Goal: Information Seeking & Learning: Learn about a topic

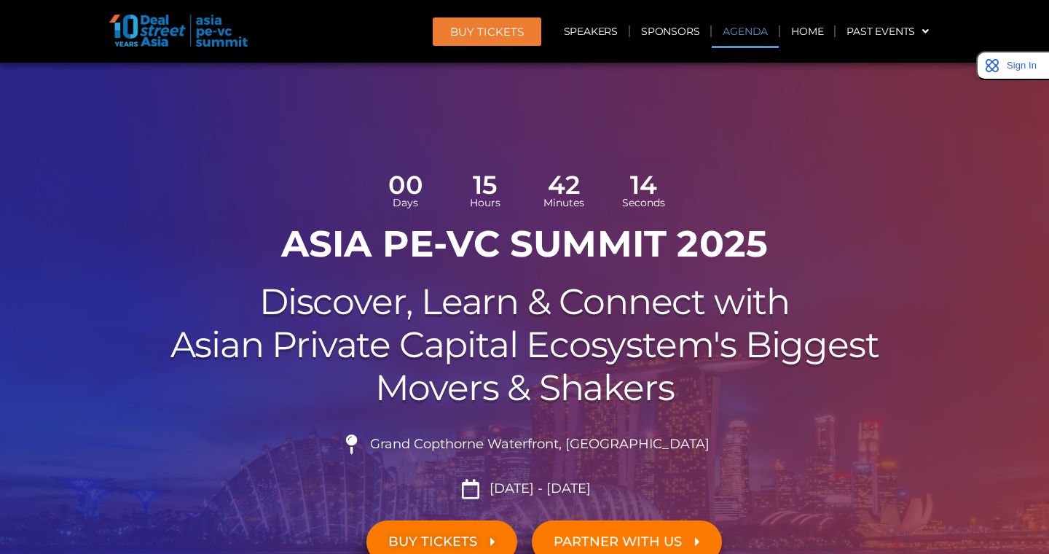
click at [746, 31] on link "Agenda" at bounding box center [745, 32] width 67 height 34
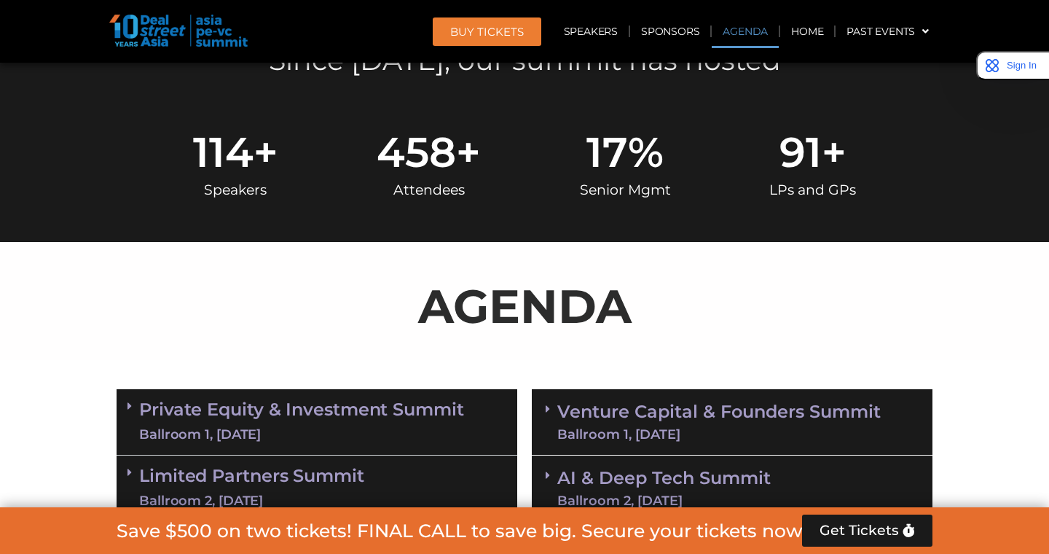
scroll to position [839, 0]
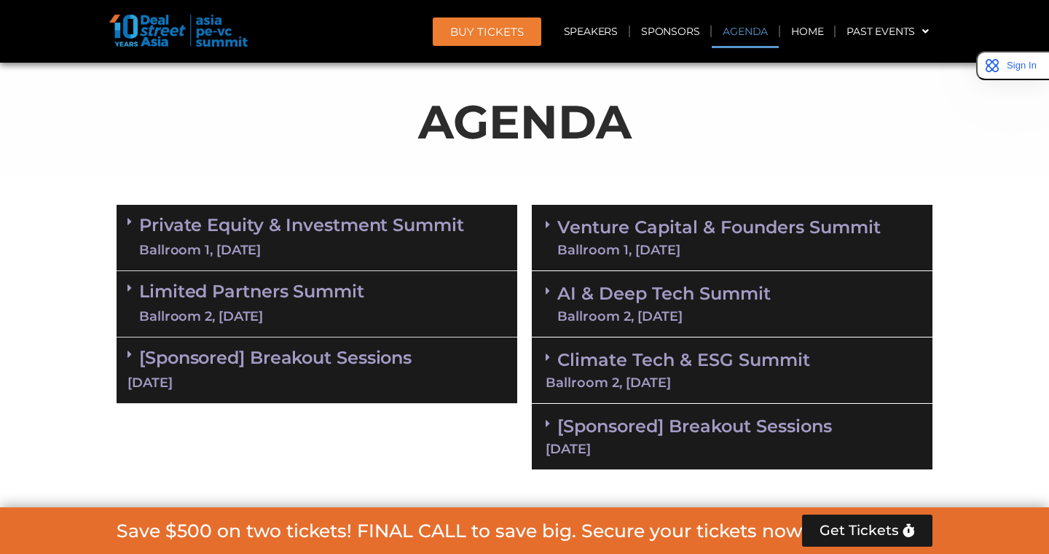
click at [303, 243] on div "Ballroom 1, [DATE]" at bounding box center [301, 250] width 325 height 18
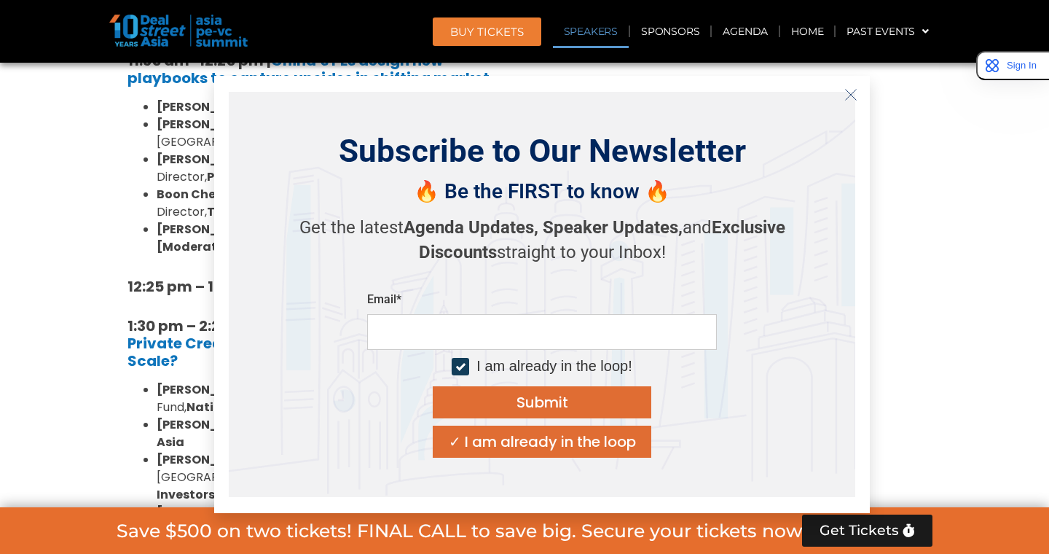
scroll to position [1819, 0]
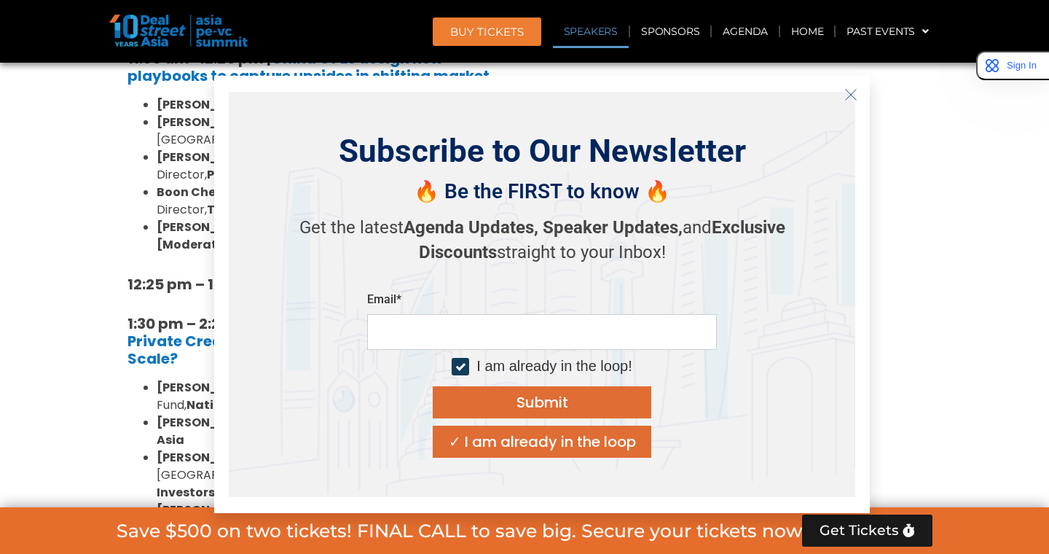
click at [849, 88] on icon "Close" at bounding box center [851, 94] width 13 height 13
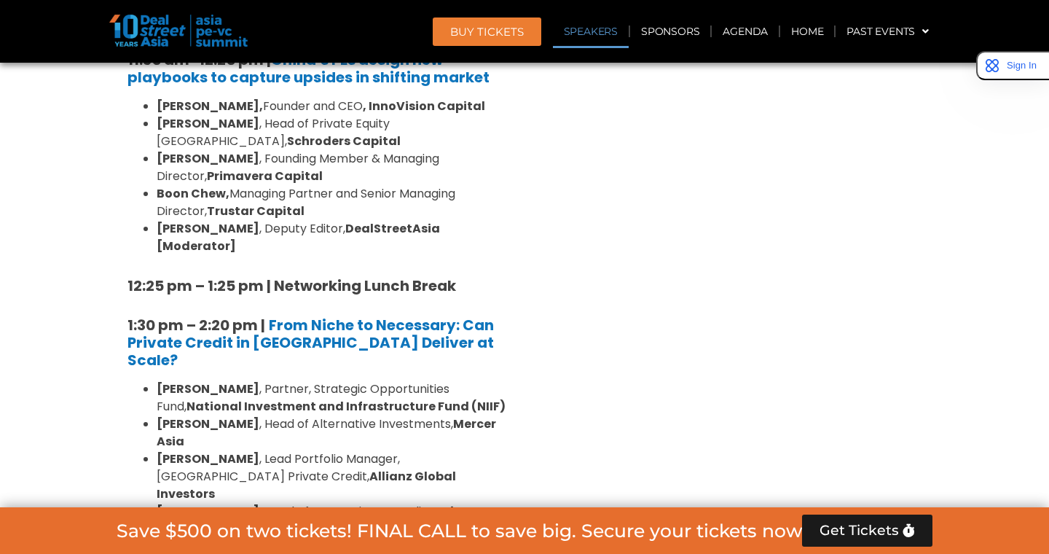
scroll to position [1820, 0]
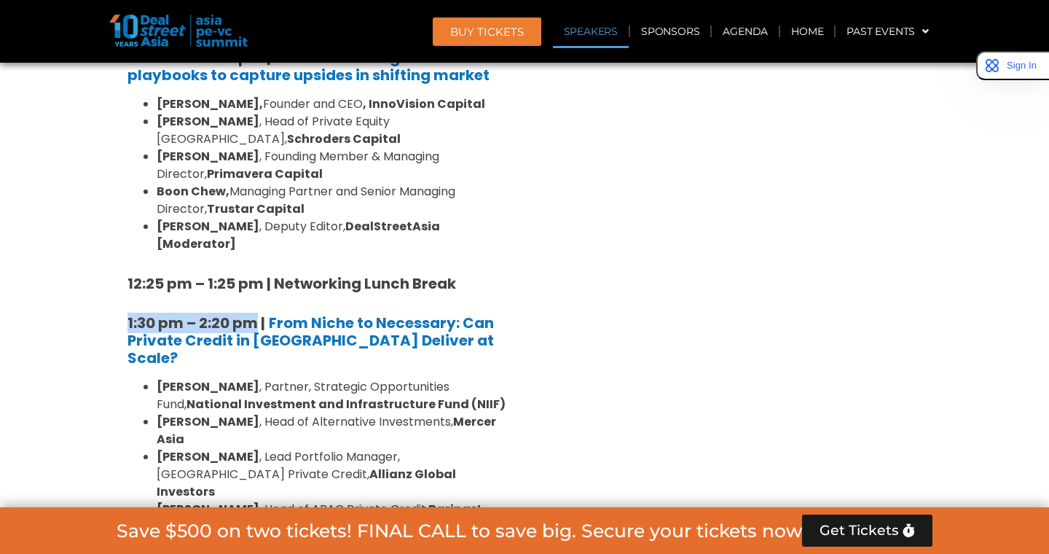
drag, startPoint x: 128, startPoint y: 214, endPoint x: 256, endPoint y: 217, distance: 127.5
click at [256, 313] on strong "1:30 pm – 2:20 pm |" at bounding box center [197, 323] width 138 height 20
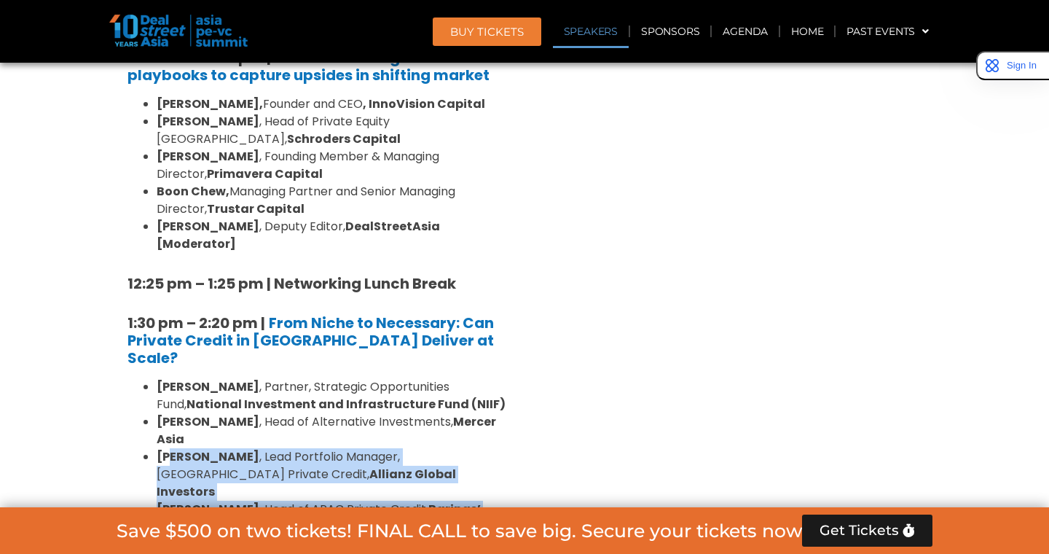
drag, startPoint x: 342, startPoint y: 367, endPoint x: 168, endPoint y: 310, distance: 183.2
click at [168, 378] on ul "[PERSON_NAME] , Partner, Strategic Opportunities Fund, National Investment and …" at bounding box center [317, 483] width 379 height 210
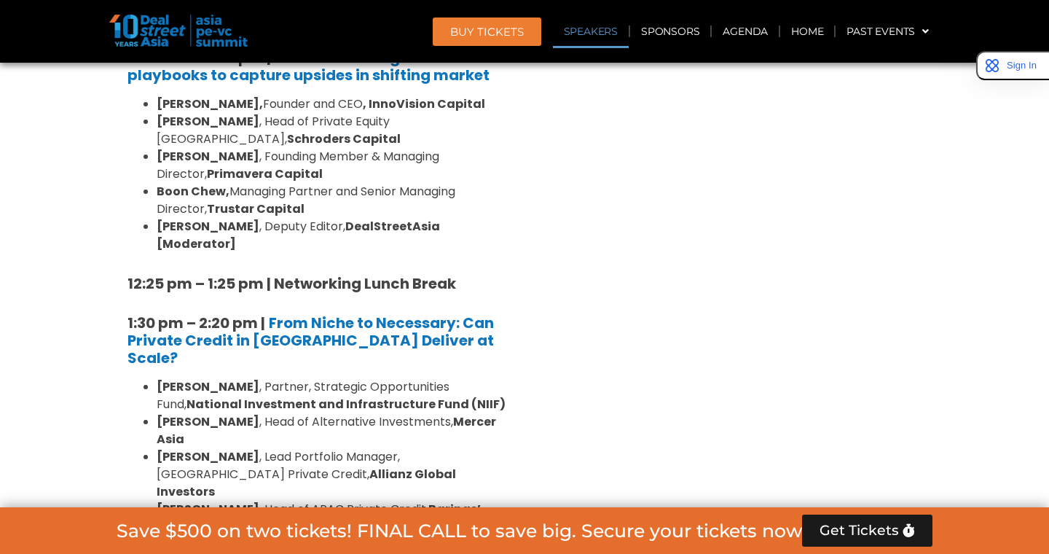
click at [553, 274] on div "Venture Capital & Founders​ Summit Ballroom 1, [DATE] 8:00 am – 9:00 am | Regis…" at bounding box center [732, 490] width 415 height 2548
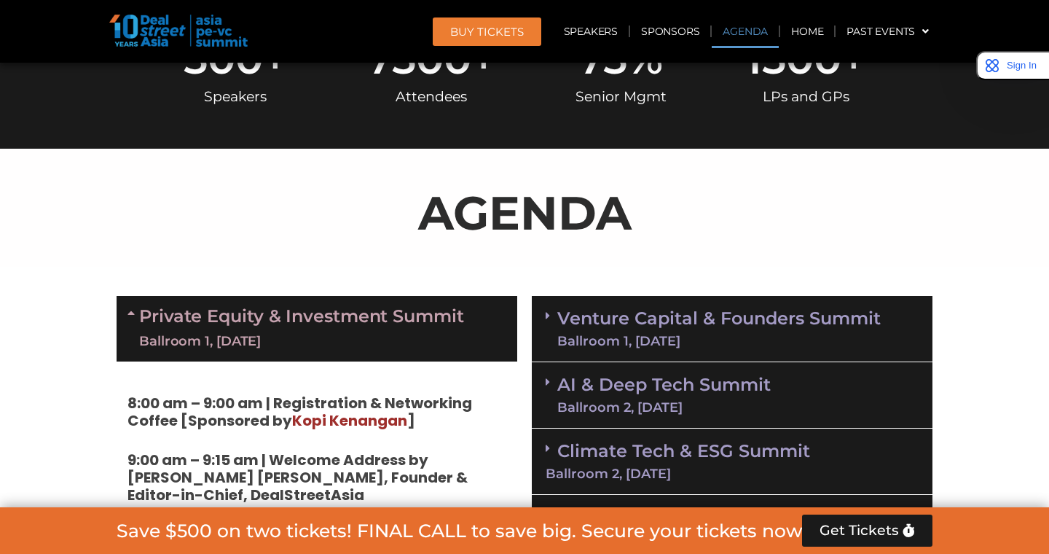
scroll to position [740, 0]
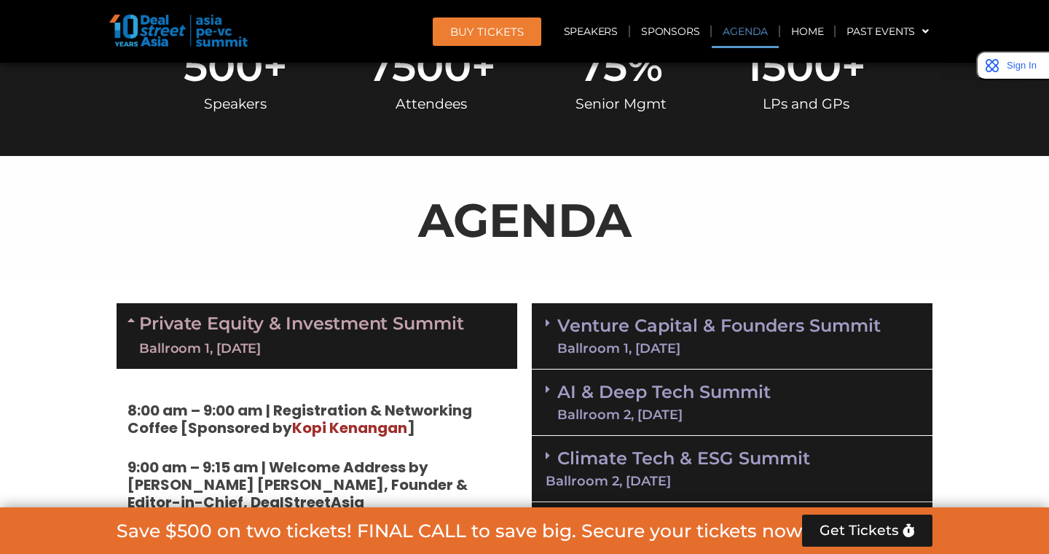
click at [643, 336] on link "Venture Capital & Founders​ Summit Ballroom 1, [DATE]" at bounding box center [719, 336] width 324 height 38
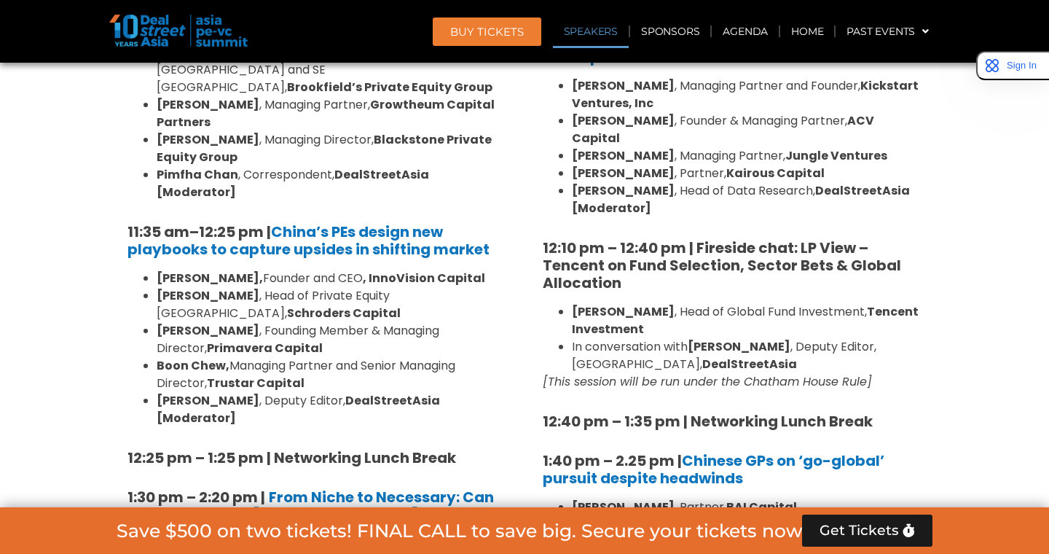
scroll to position [1666, 0]
